Goal: Browse casually: Explore the website without a specific task or goal

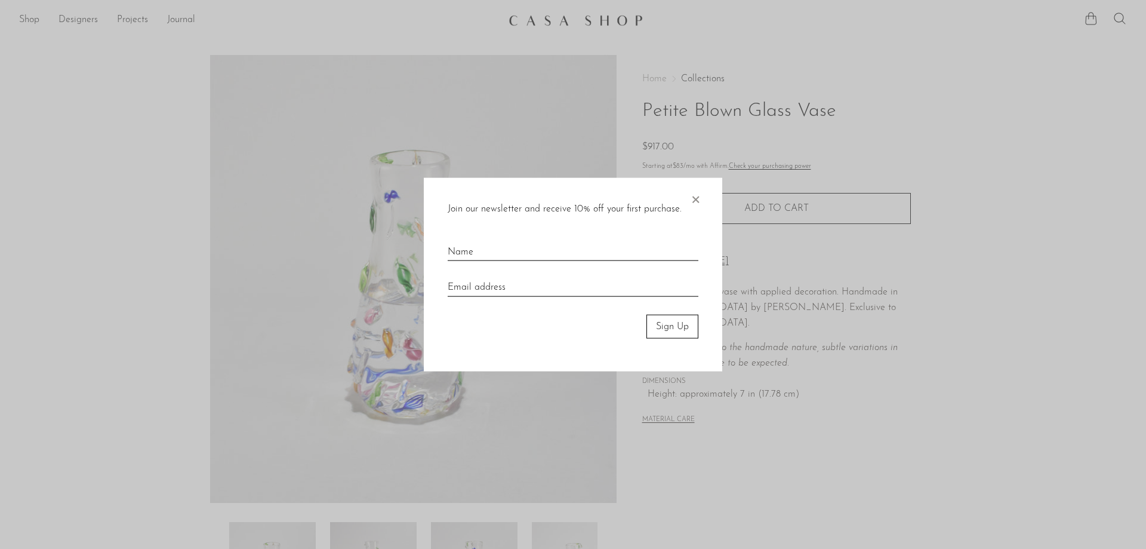
click at [699, 195] on span "×" at bounding box center [696, 196] width 12 height 38
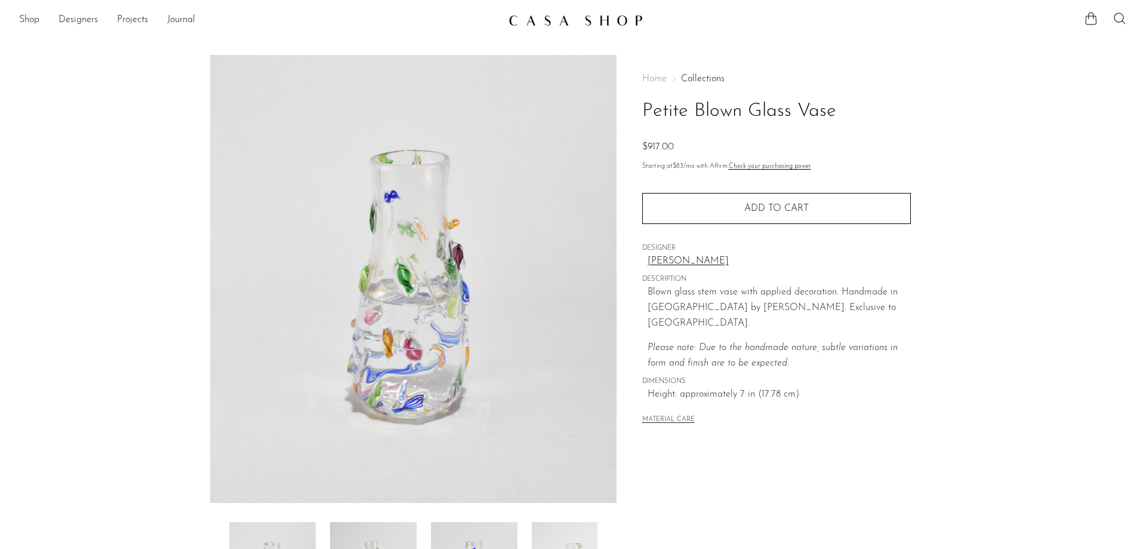
scroll to position [229, 0]
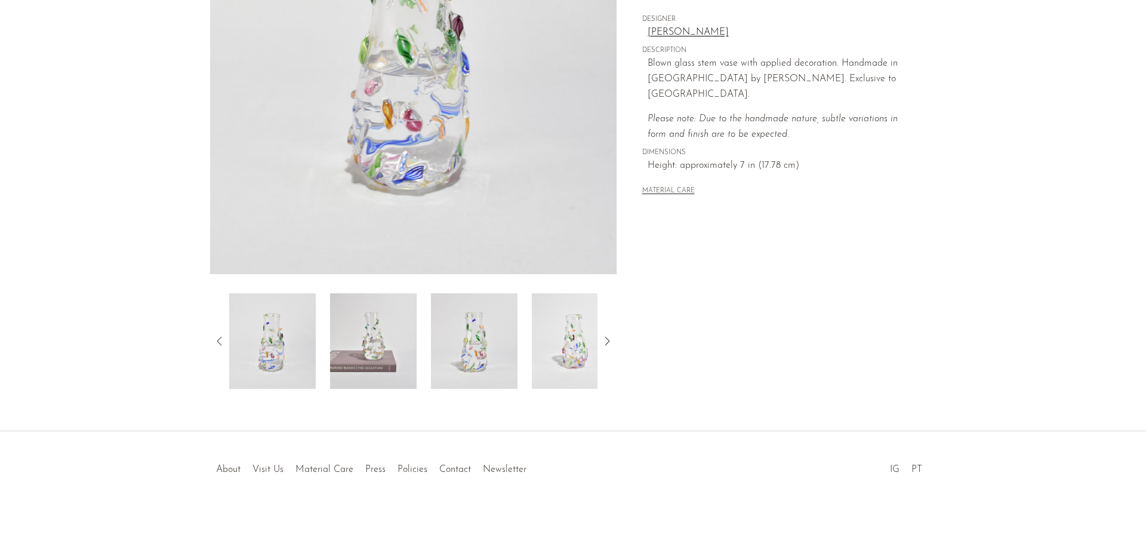
click at [376, 337] on img at bounding box center [373, 341] width 87 height 96
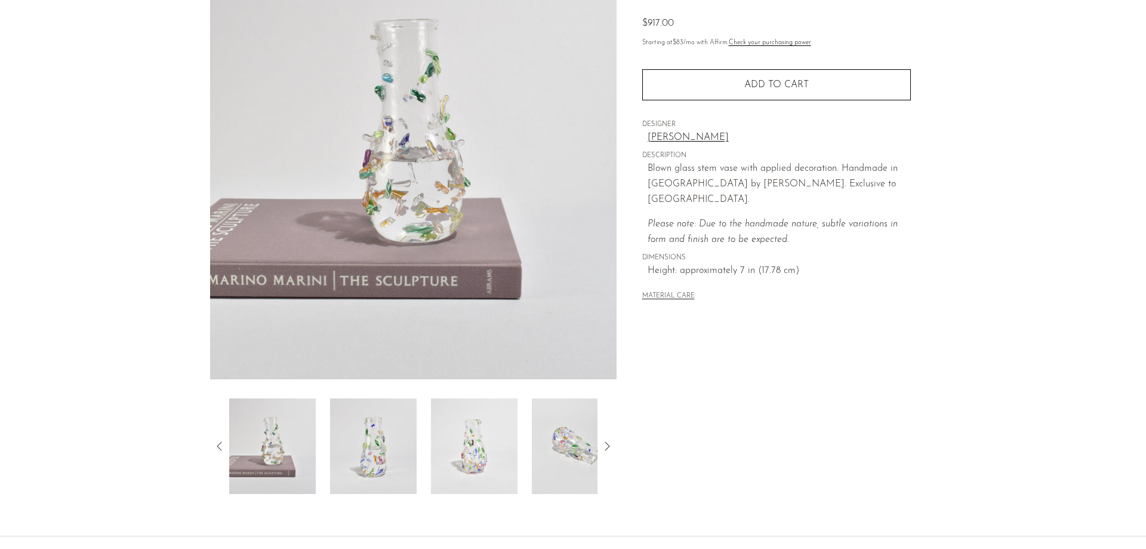
scroll to position [0, 0]
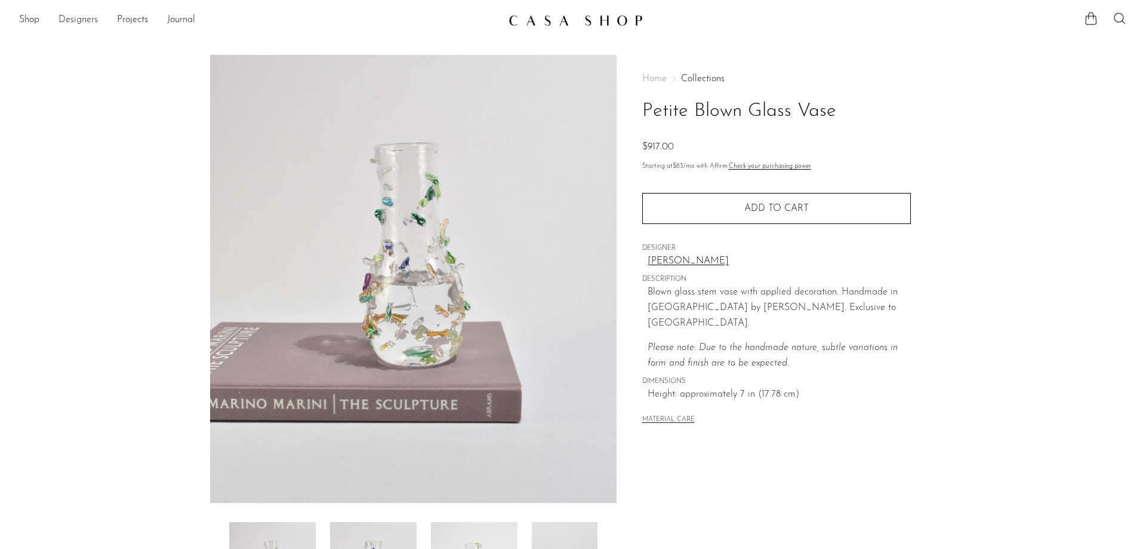
click at [81, 19] on link "Designers" at bounding box center [78, 21] width 39 height 16
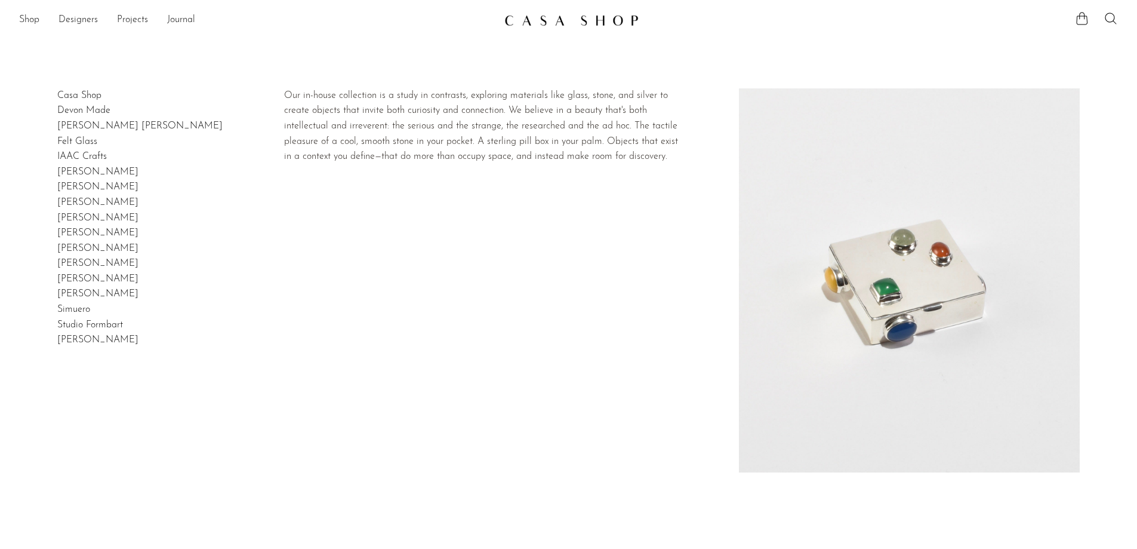
click at [75, 99] on link "Casa Shop" at bounding box center [79, 96] width 44 height 10
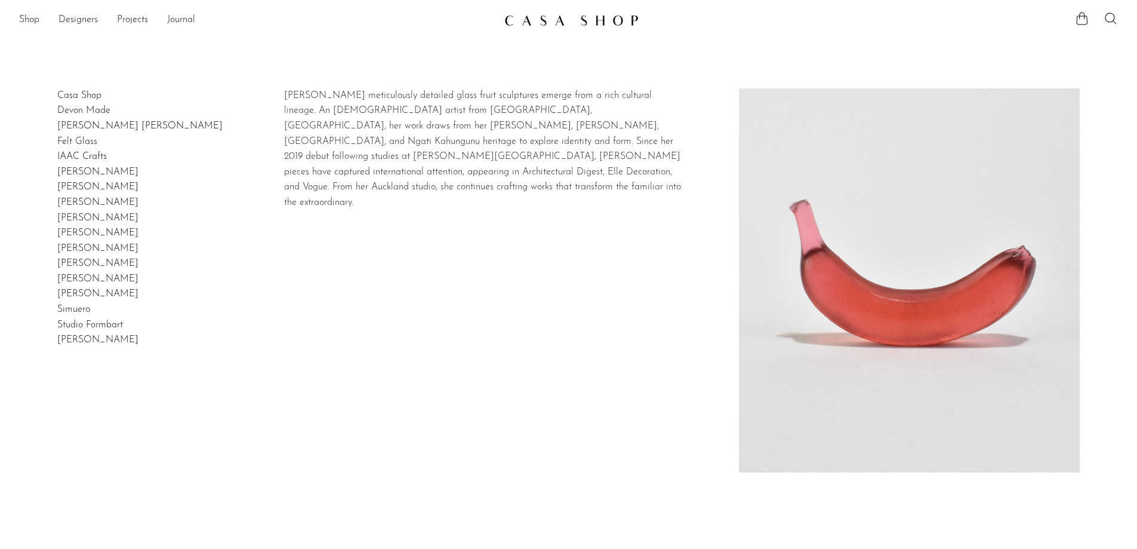
click at [91, 112] on link "Devon Made" at bounding box center [83, 111] width 53 height 10
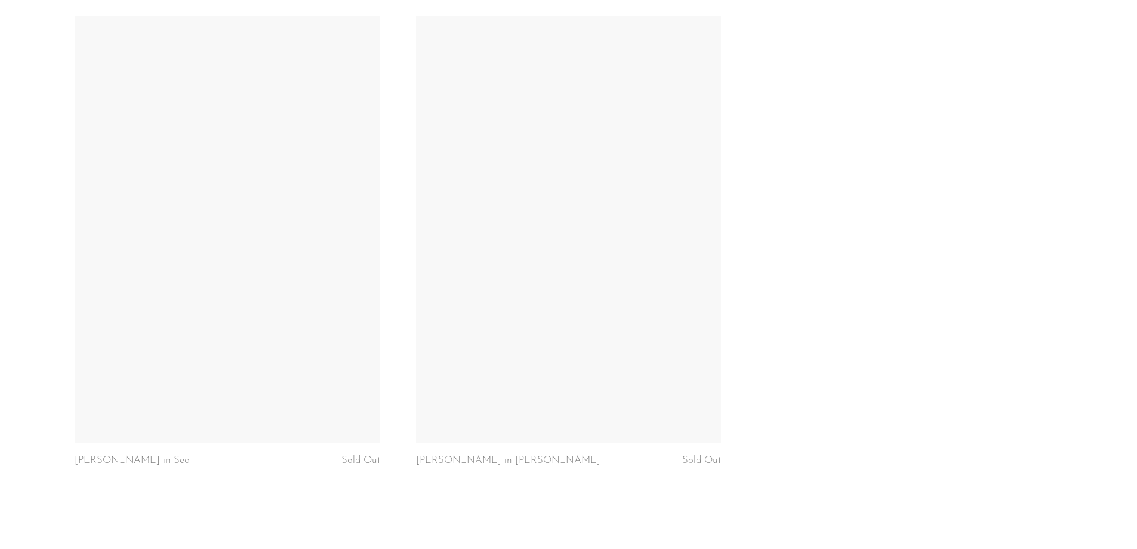
scroll to position [3180, 0]
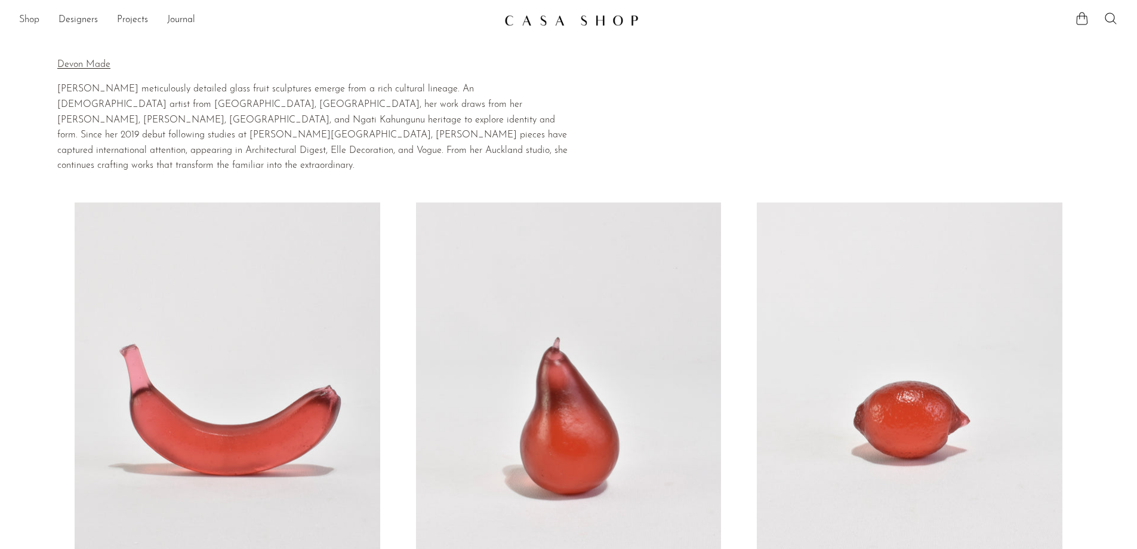
click at [30, 22] on link "Shop" at bounding box center [29, 21] width 20 height 16
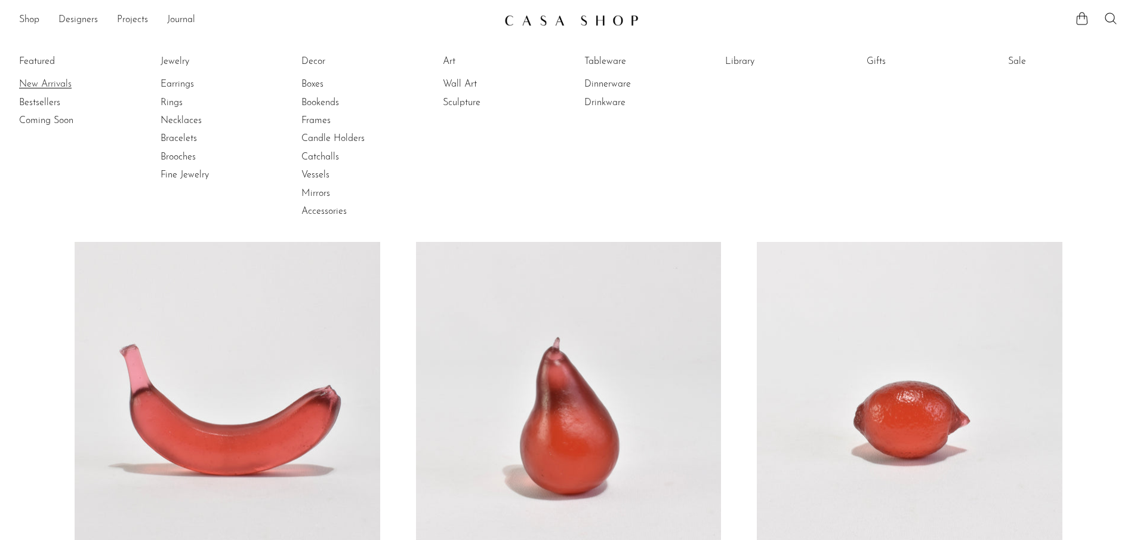
click at [59, 84] on link "New Arrivals" at bounding box center [64, 84] width 90 height 13
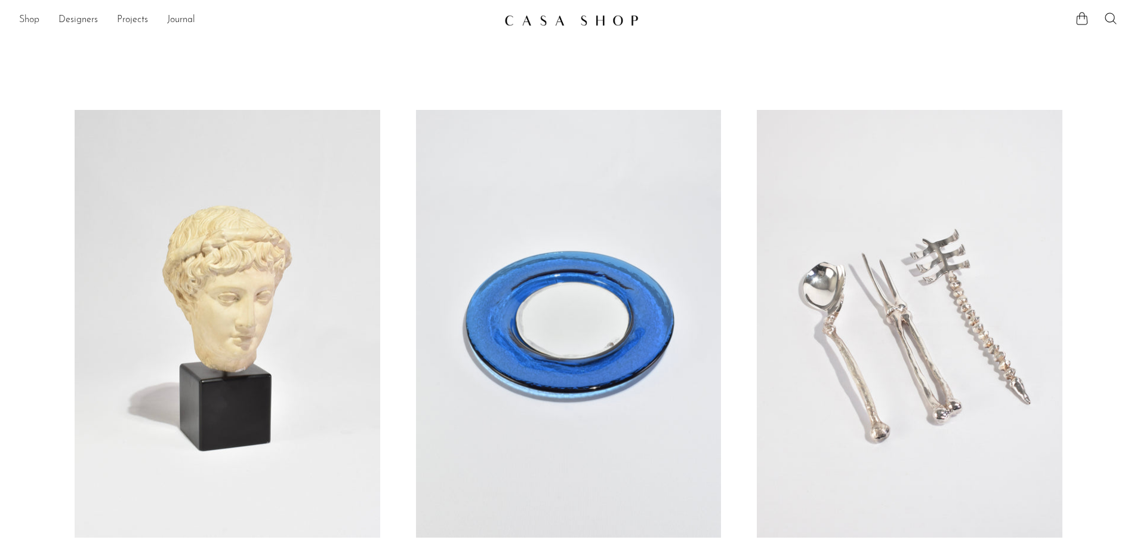
click at [33, 23] on link "Shop" at bounding box center [29, 21] width 20 height 16
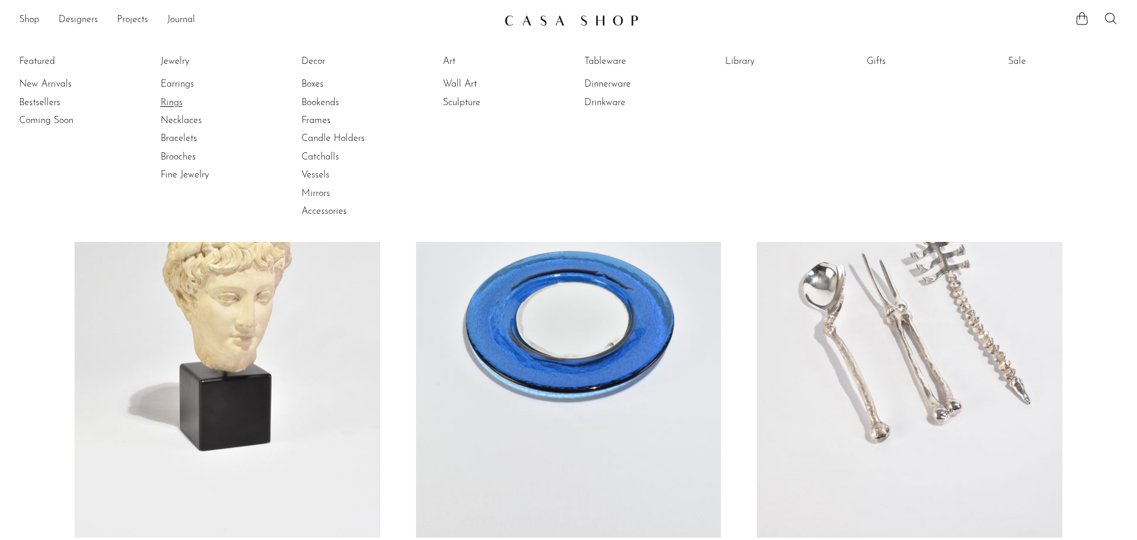
click at [177, 106] on link "Rings" at bounding box center [206, 102] width 90 height 13
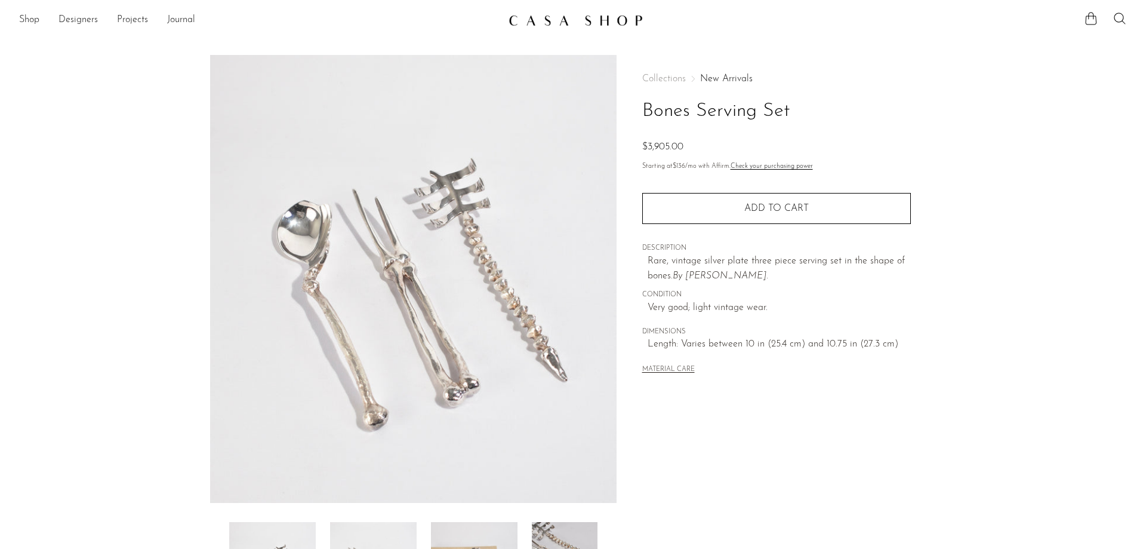
click at [367, 149] on img at bounding box center [413, 279] width 407 height 448
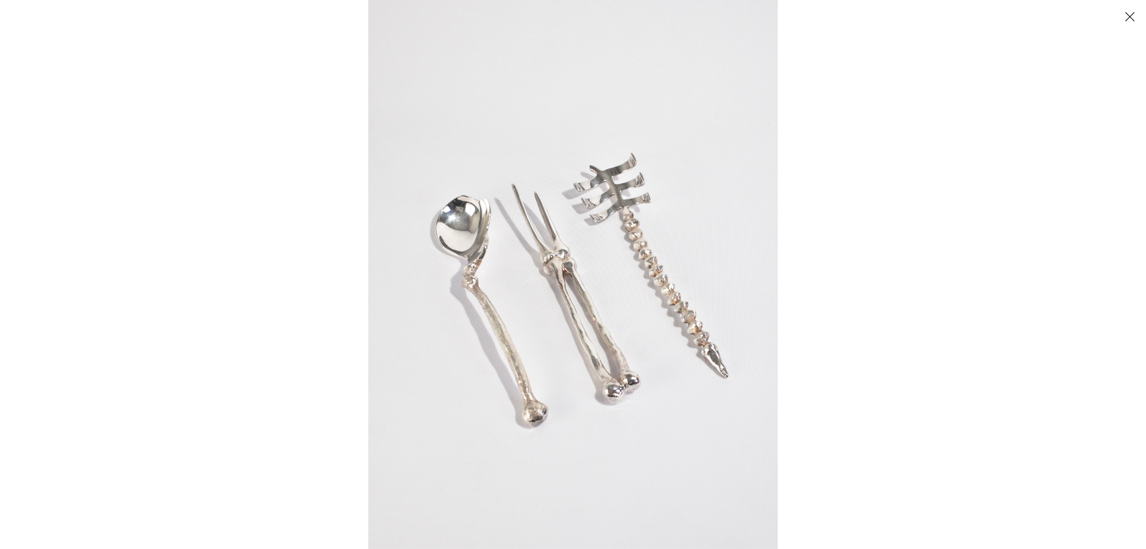
drag, startPoint x: 872, startPoint y: 233, endPoint x: 991, endPoint y: 18, distance: 246.1
click at [873, 233] on div at bounding box center [941, 274] width 1146 height 549
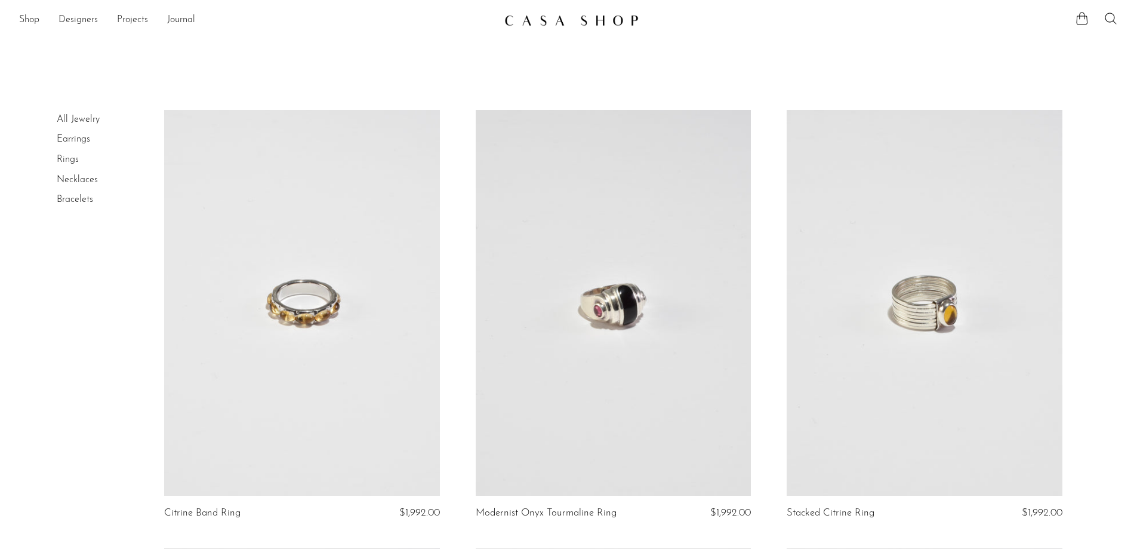
click at [75, 140] on link "Earrings" at bounding box center [73, 139] width 33 height 10
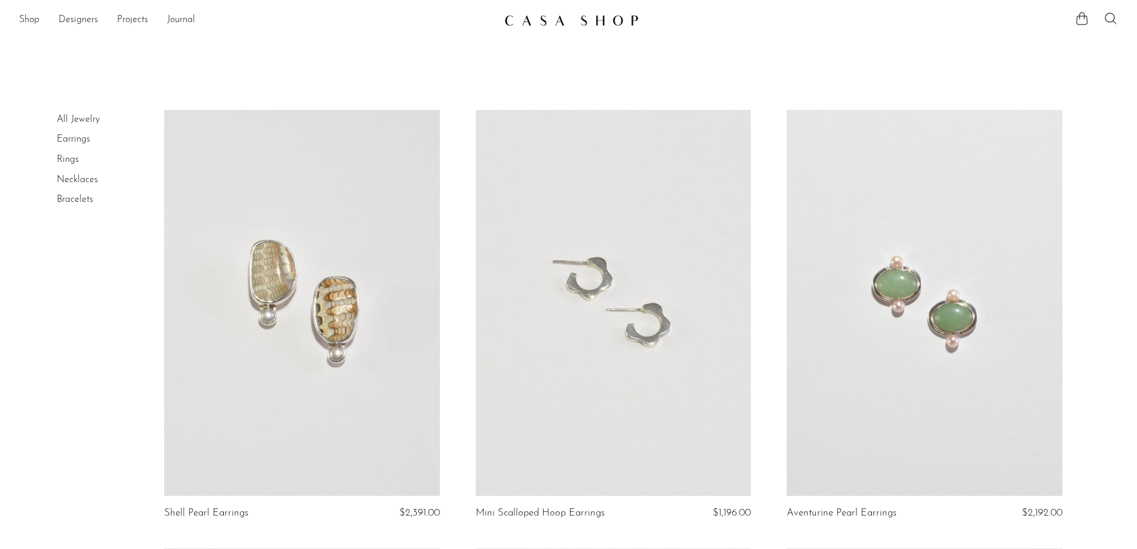
click at [93, 180] on link "Necklaces" at bounding box center [77, 180] width 41 height 10
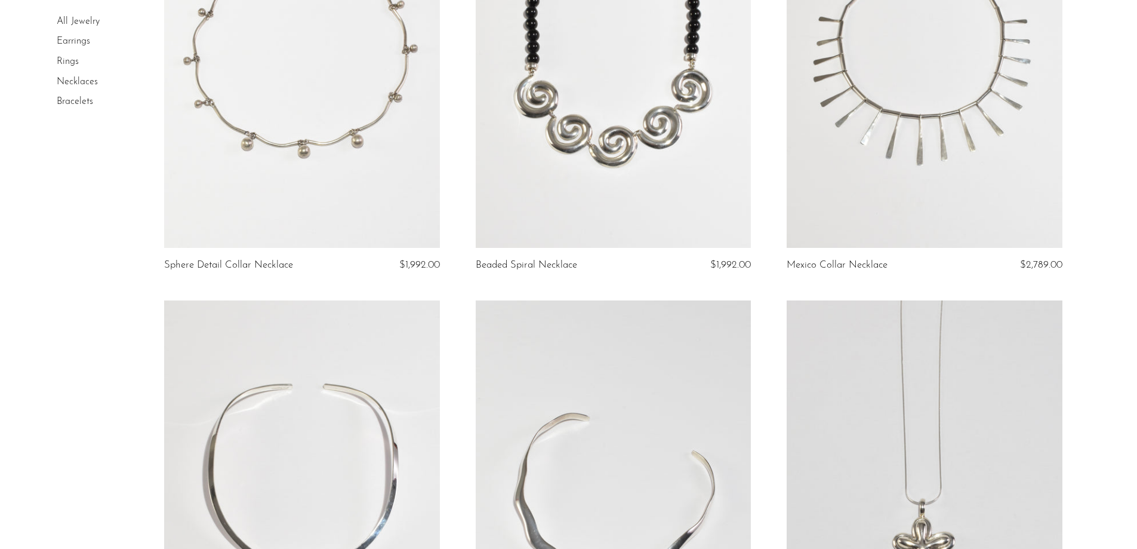
scroll to position [60, 0]
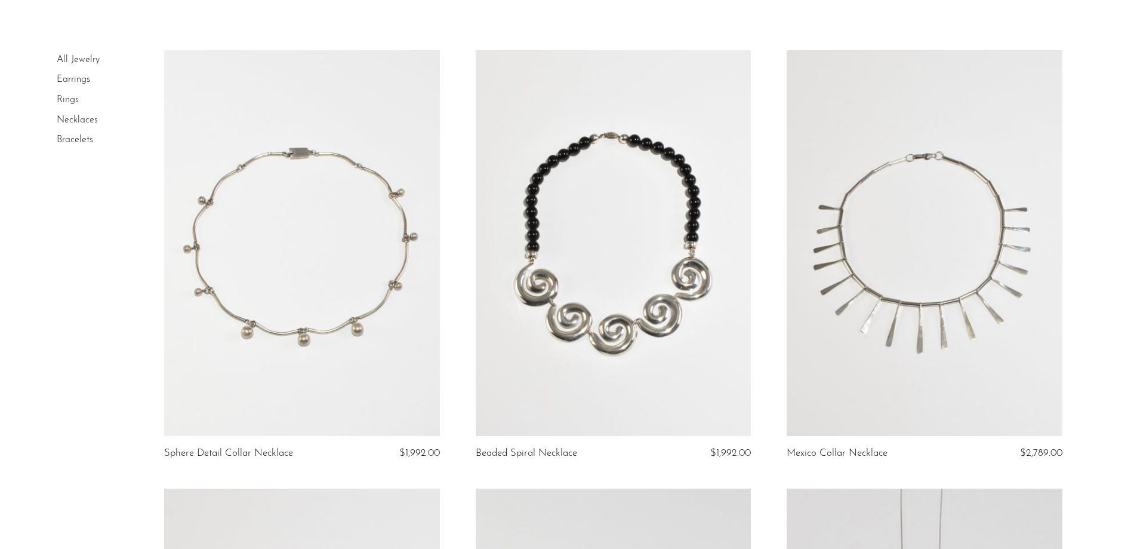
click at [88, 141] on link "Bracelets" at bounding box center [75, 140] width 36 height 10
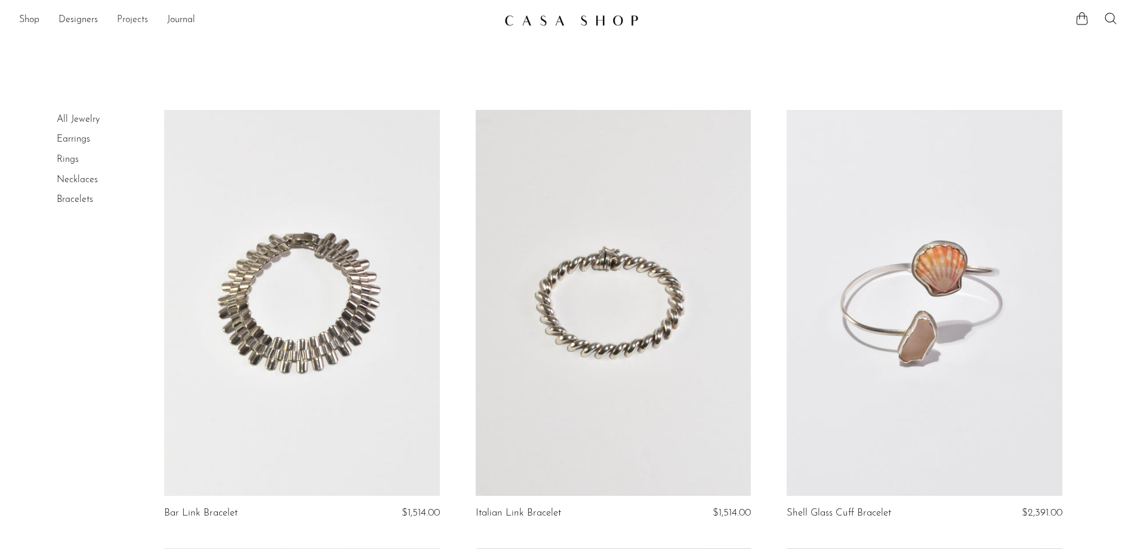
click at [139, 20] on link "Projects" at bounding box center [132, 21] width 31 height 16
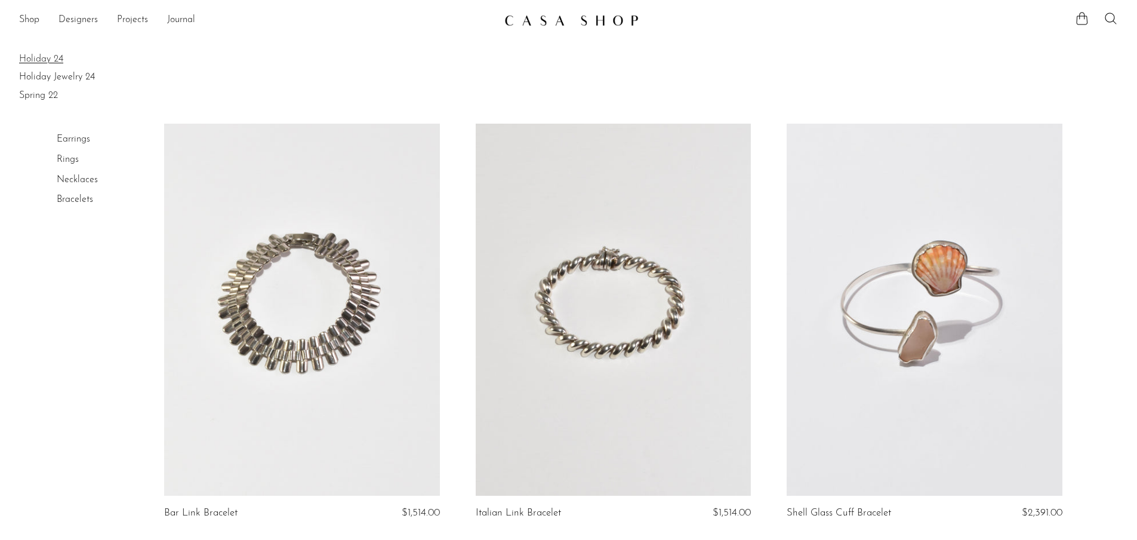
click at [61, 61] on link "Holiday 24" at bounding box center [568, 59] width 1099 height 13
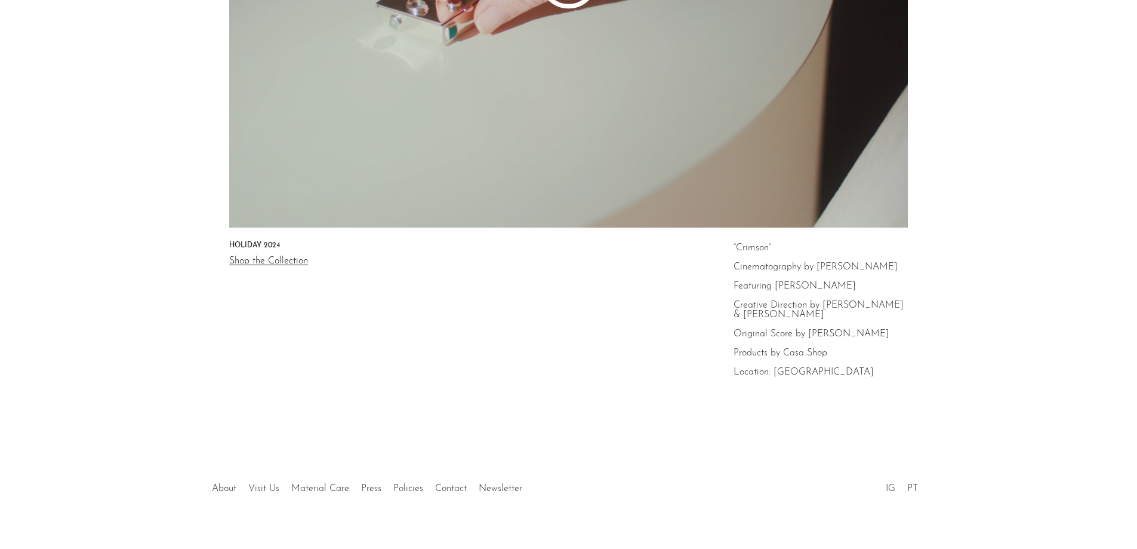
scroll to position [377, 0]
